Goal: Task Accomplishment & Management: Manage account settings

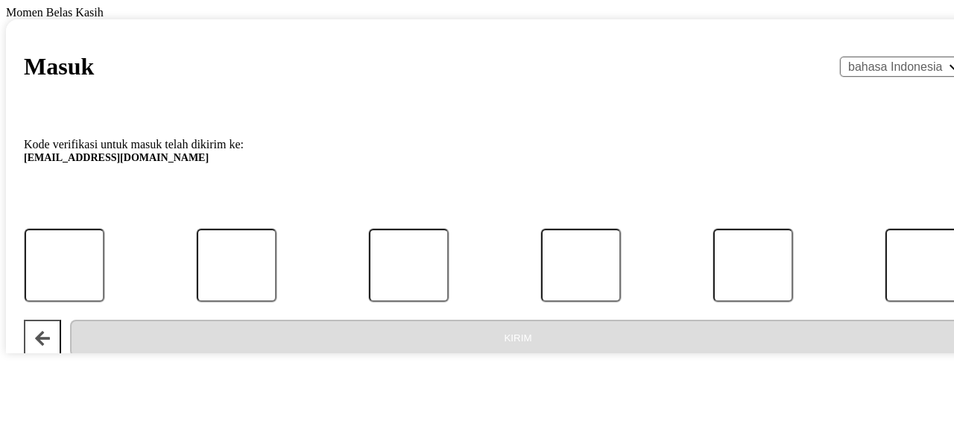
select select "id"
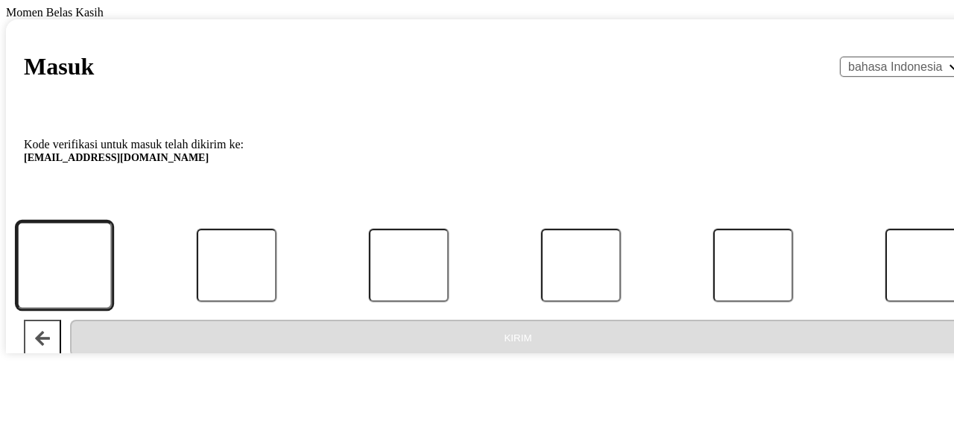
click at [112, 309] on input "Kode" at bounding box center [63, 264] width 95 height 87
type input "1"
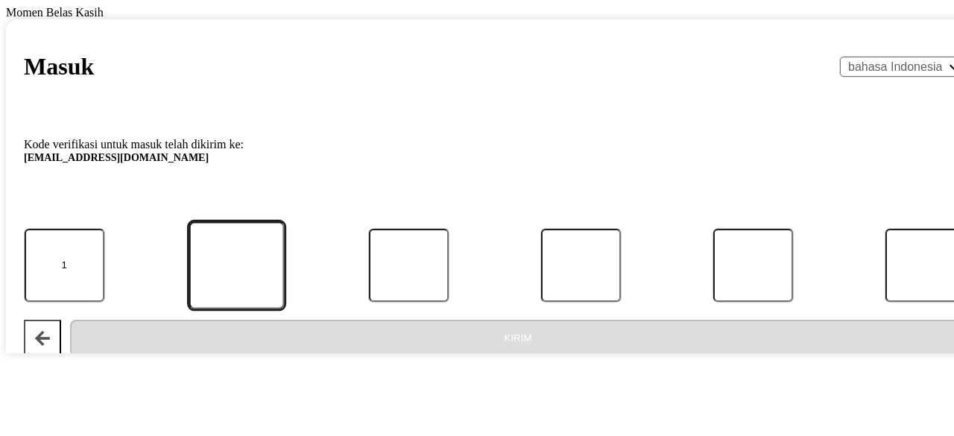
type input "0"
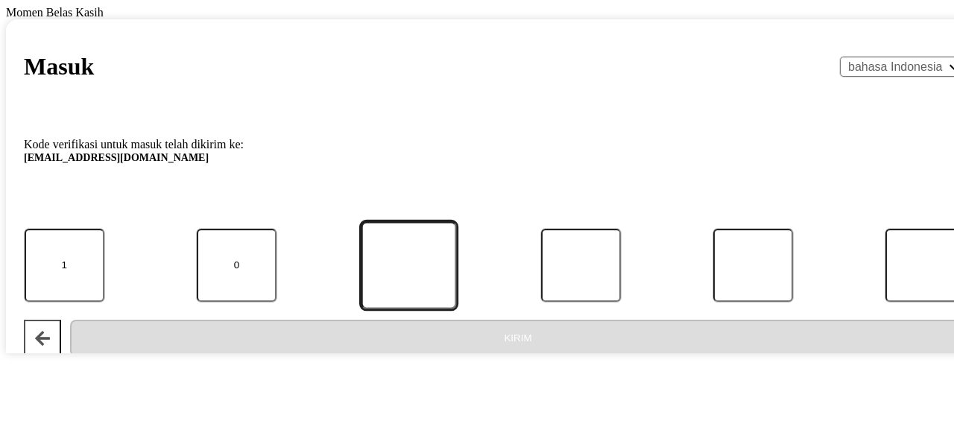
type input "3"
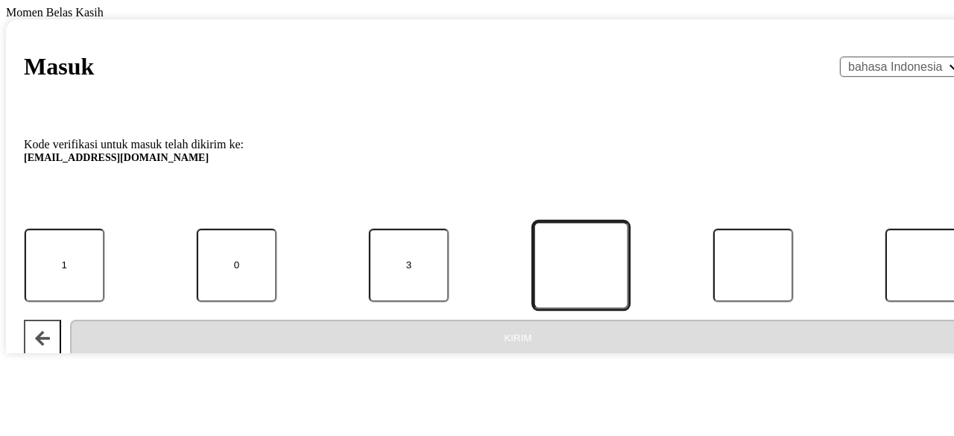
type input "6"
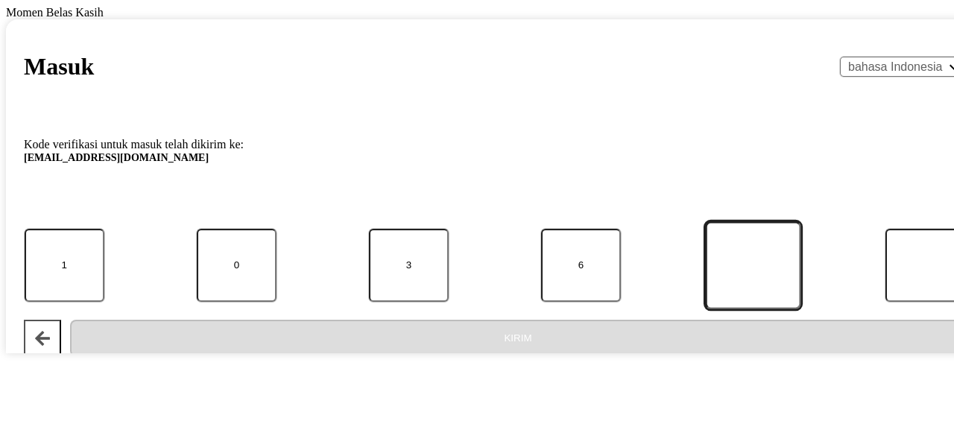
type input "2"
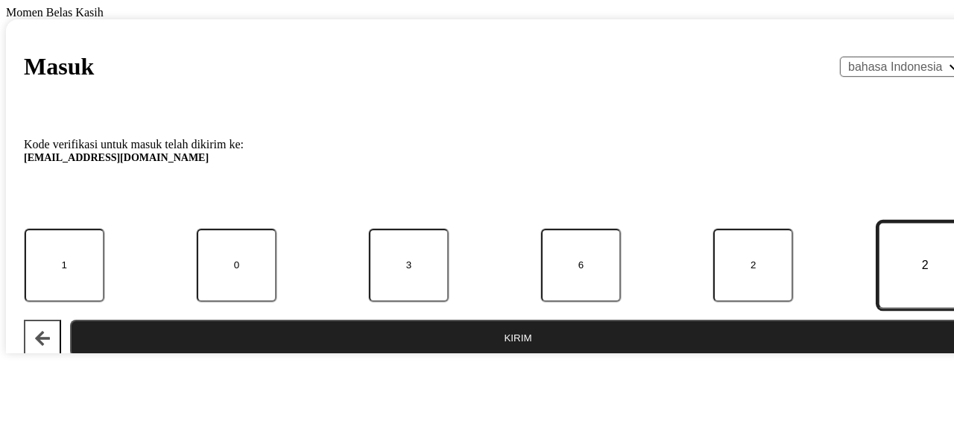
type input "2"
click at [70, 320] on button "Kirim" at bounding box center [518, 338] width 896 height 37
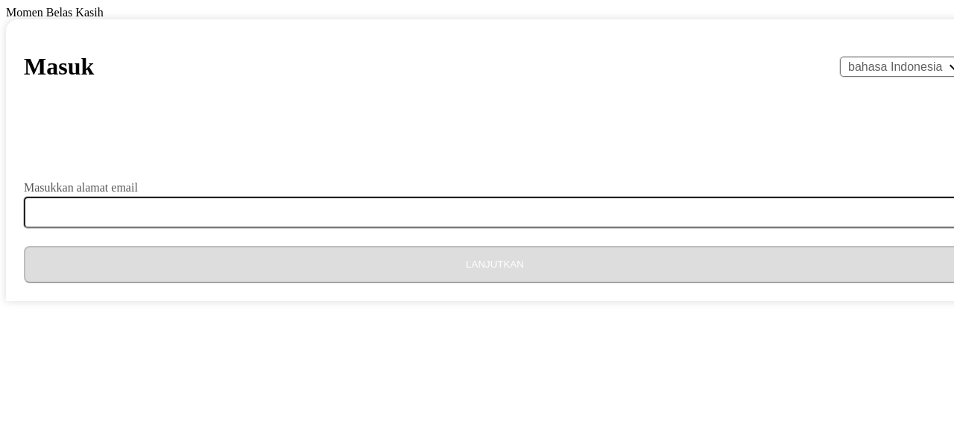
select select "id"
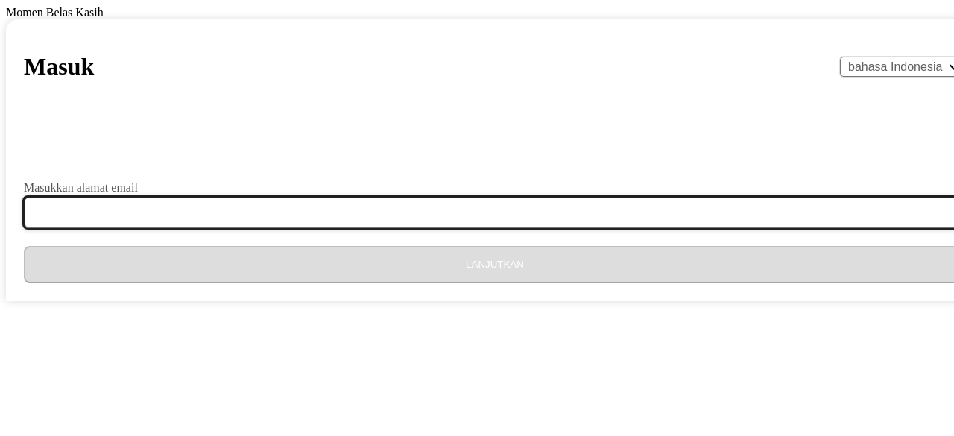
click at [451, 228] on input "Masukkan alamat email" at bounding box center [504, 212] width 960 height 31
type input "[EMAIL_ADDRESS][DOMAIN_NAME]"
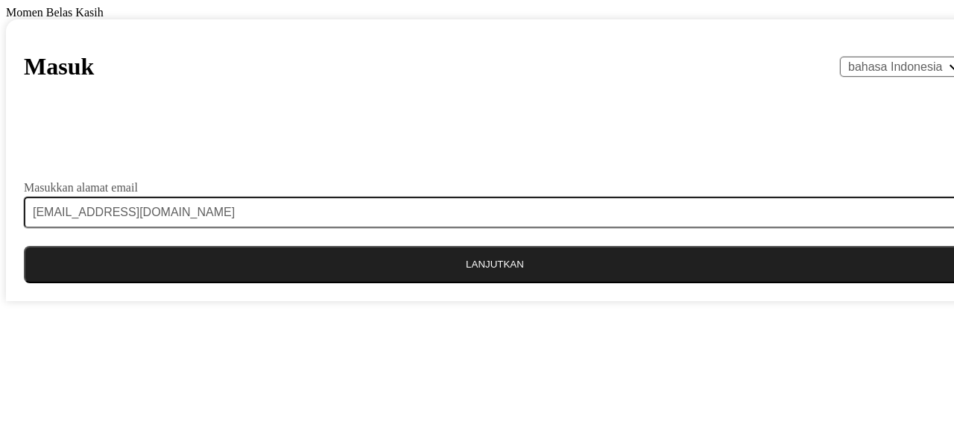
click at [440, 283] on button "Lanjutkan" at bounding box center [495, 264] width 942 height 37
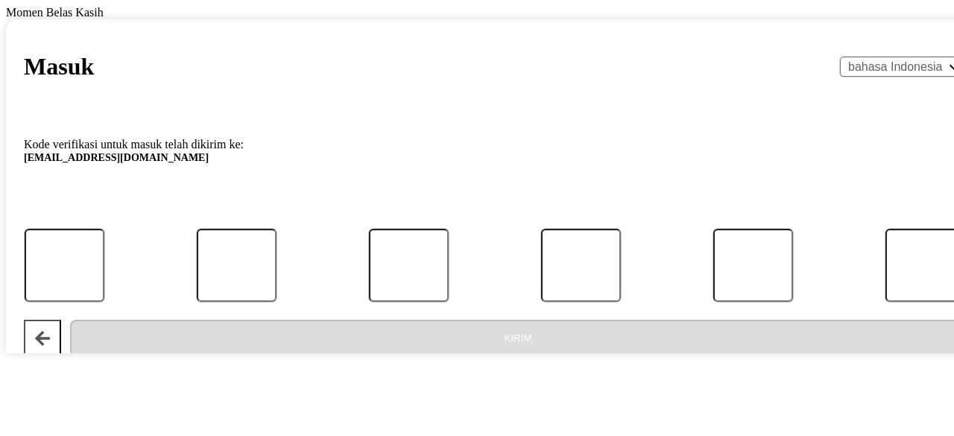
click at [309, 302] on div at bounding box center [495, 265] width 980 height 73
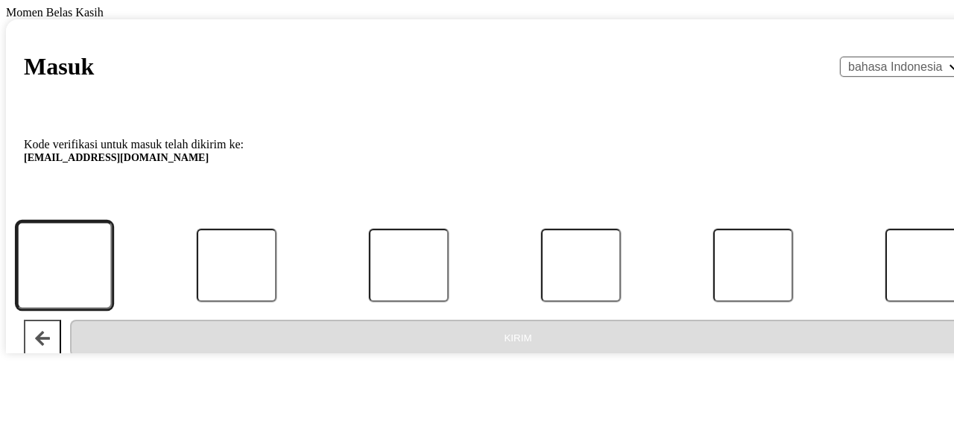
click at [112, 309] on input "Kode" at bounding box center [63, 264] width 95 height 87
type input "0"
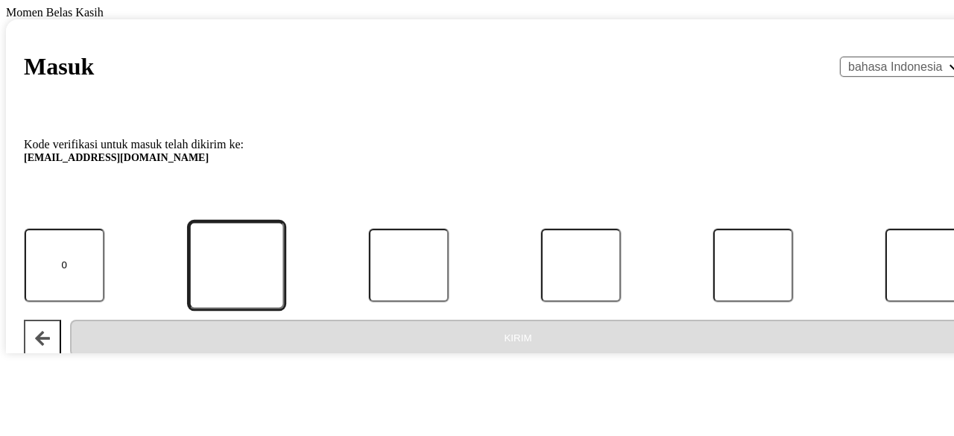
type input "2"
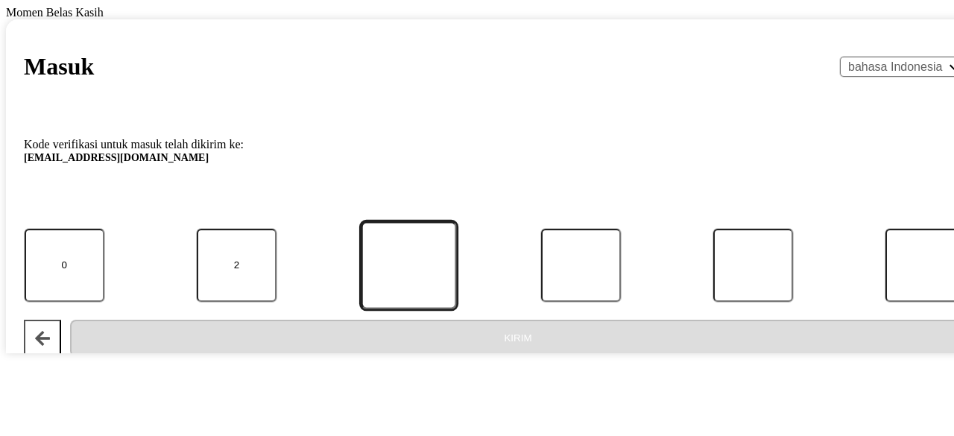
type input "9"
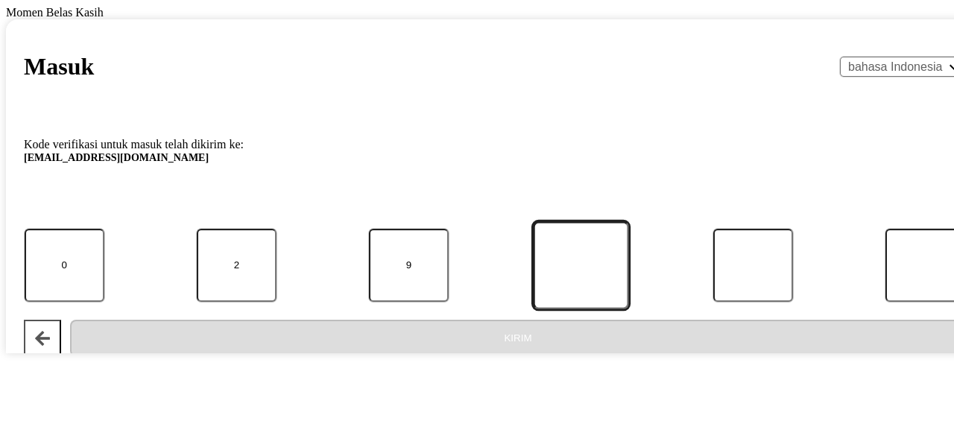
type input "1"
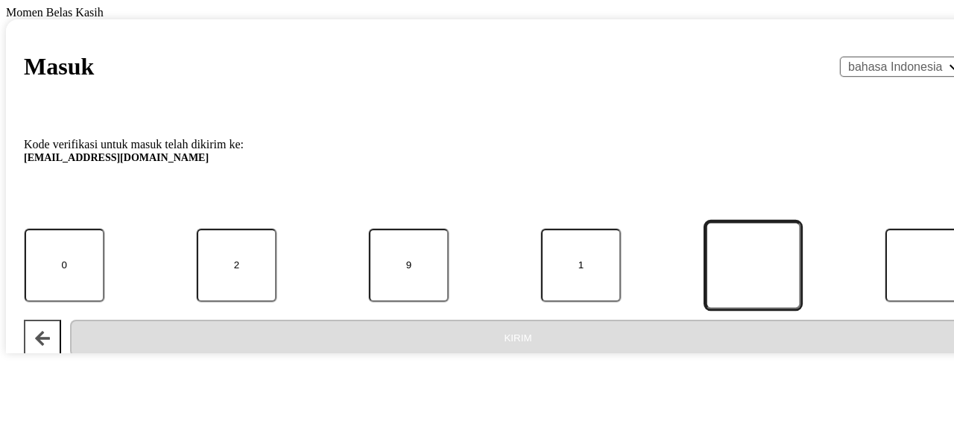
type input "4"
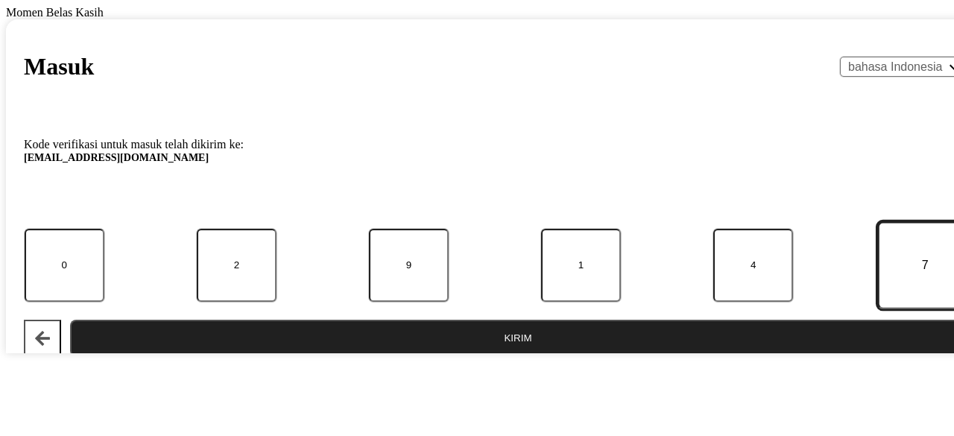
type input "7"
click at [70, 320] on button "Kirim" at bounding box center [518, 338] width 896 height 37
